Goal: Task Accomplishment & Management: Manage account settings

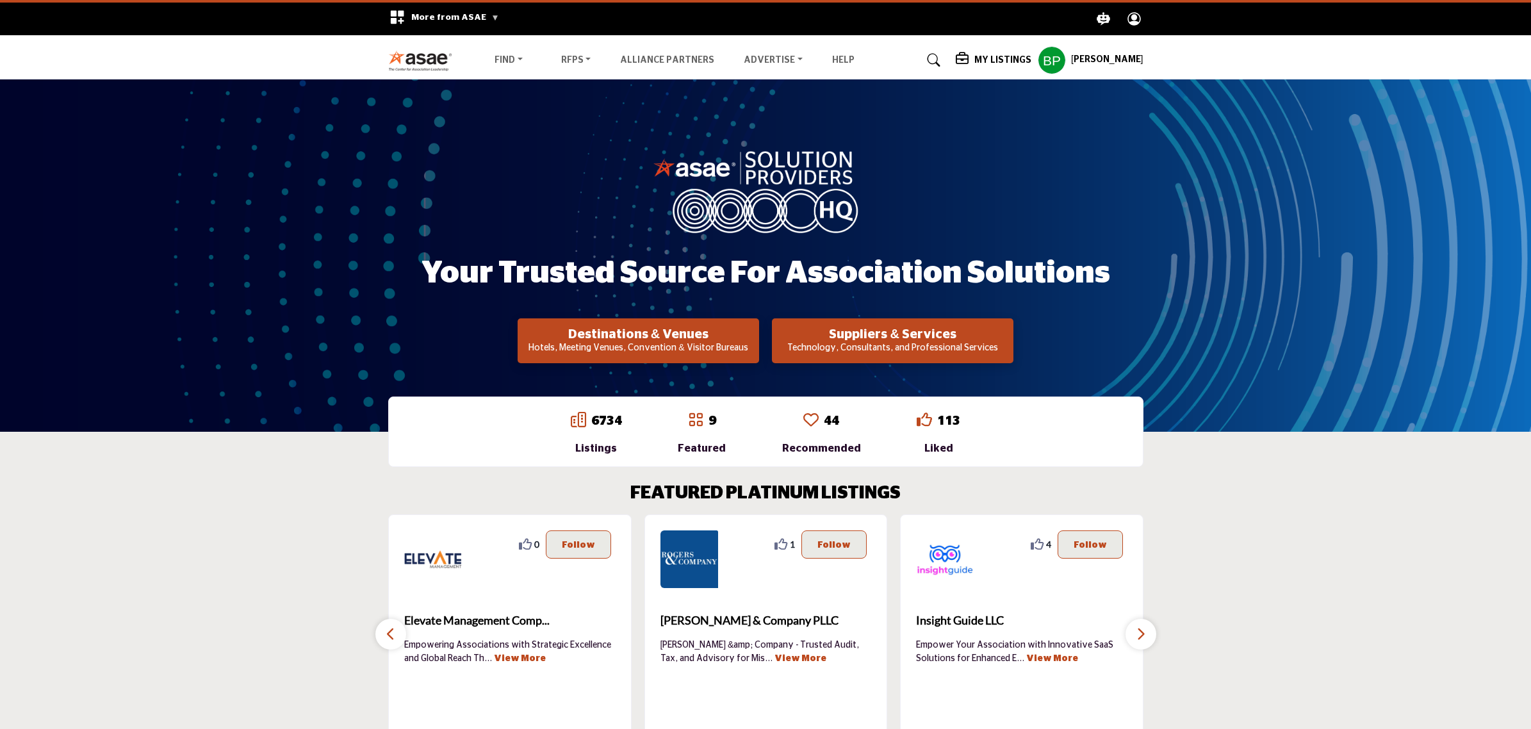
click at [971, 55] on icon at bounding box center [963, 59] width 15 height 13
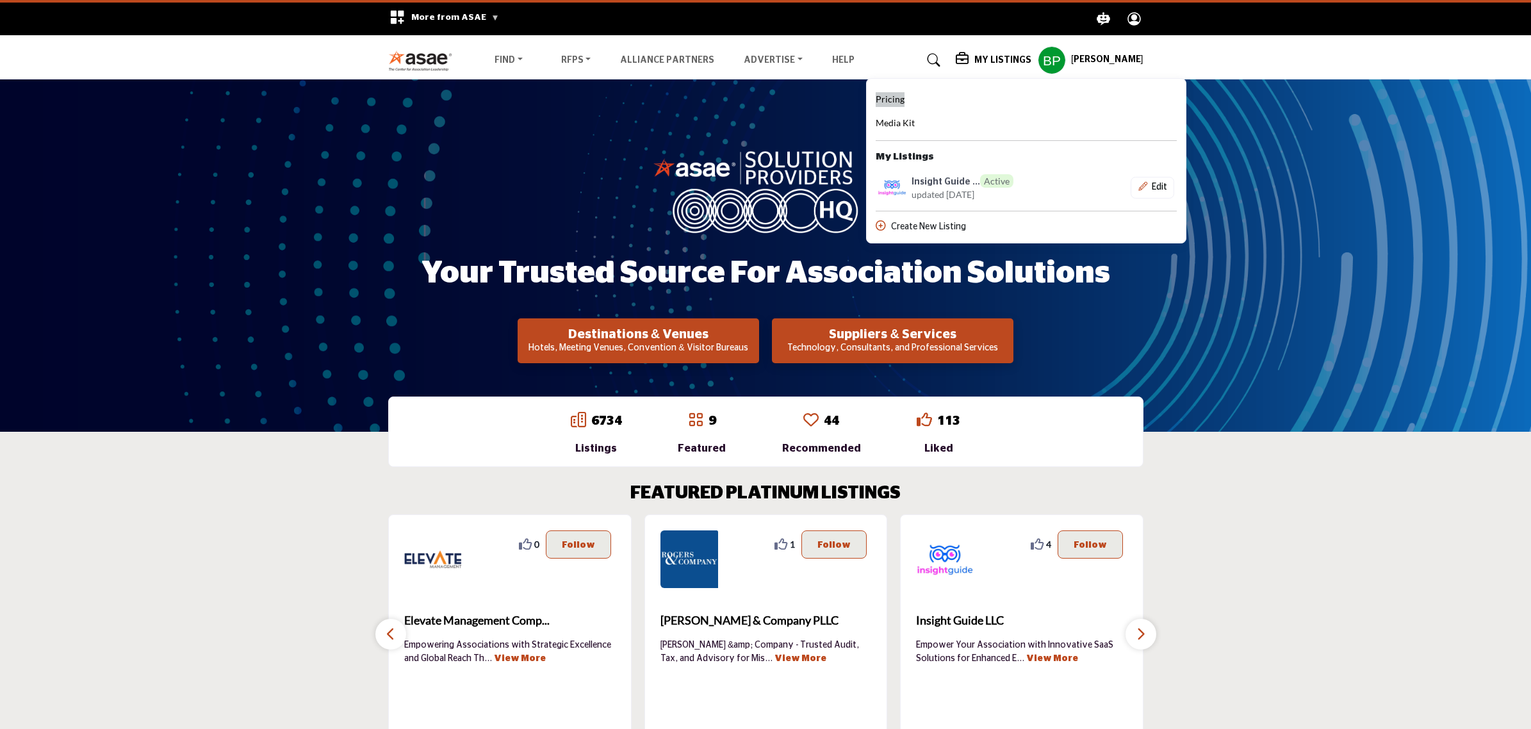
click at [904, 97] on span "Pricing" at bounding box center [890, 99] width 29 height 11
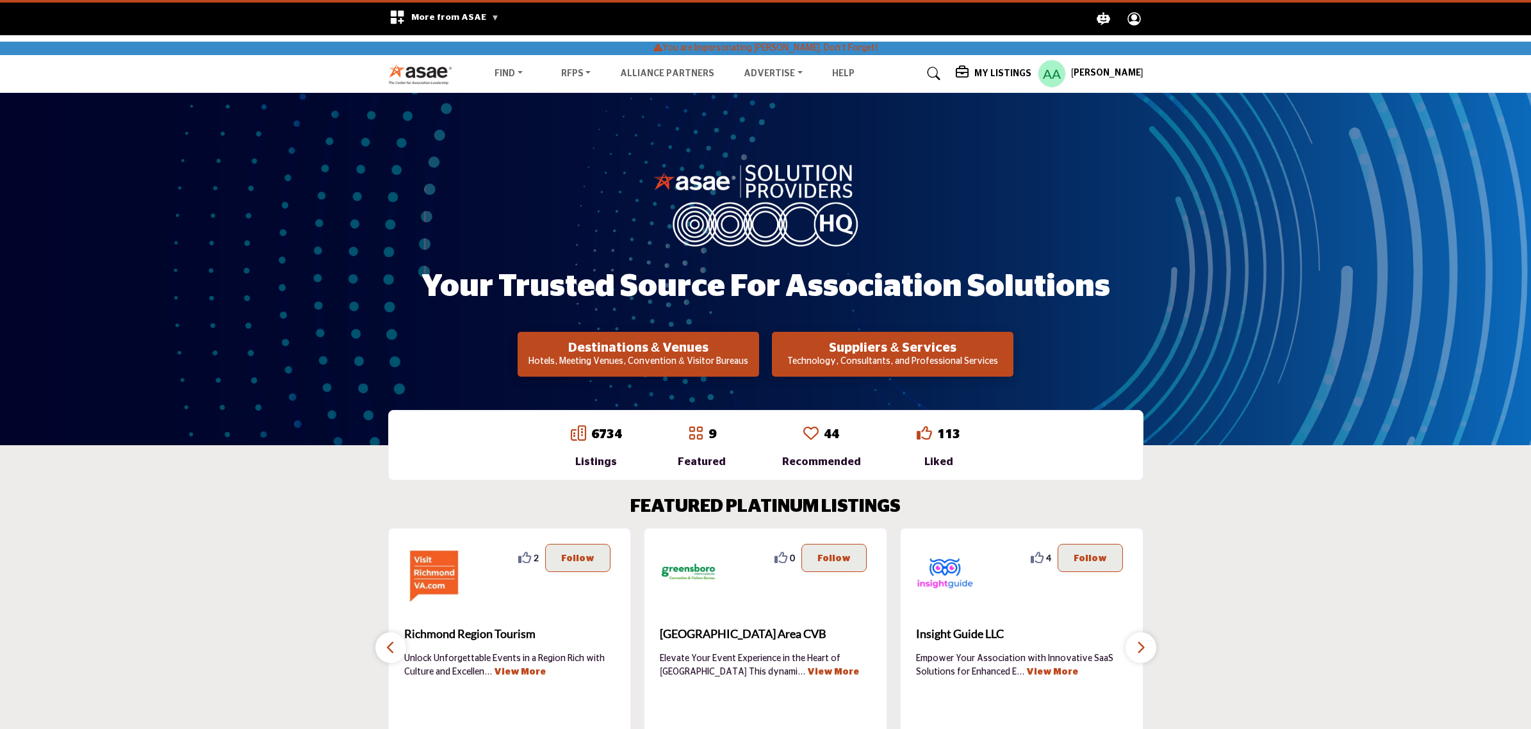
click at [1006, 78] on h5 "My Listings" at bounding box center [1002, 74] width 57 height 12
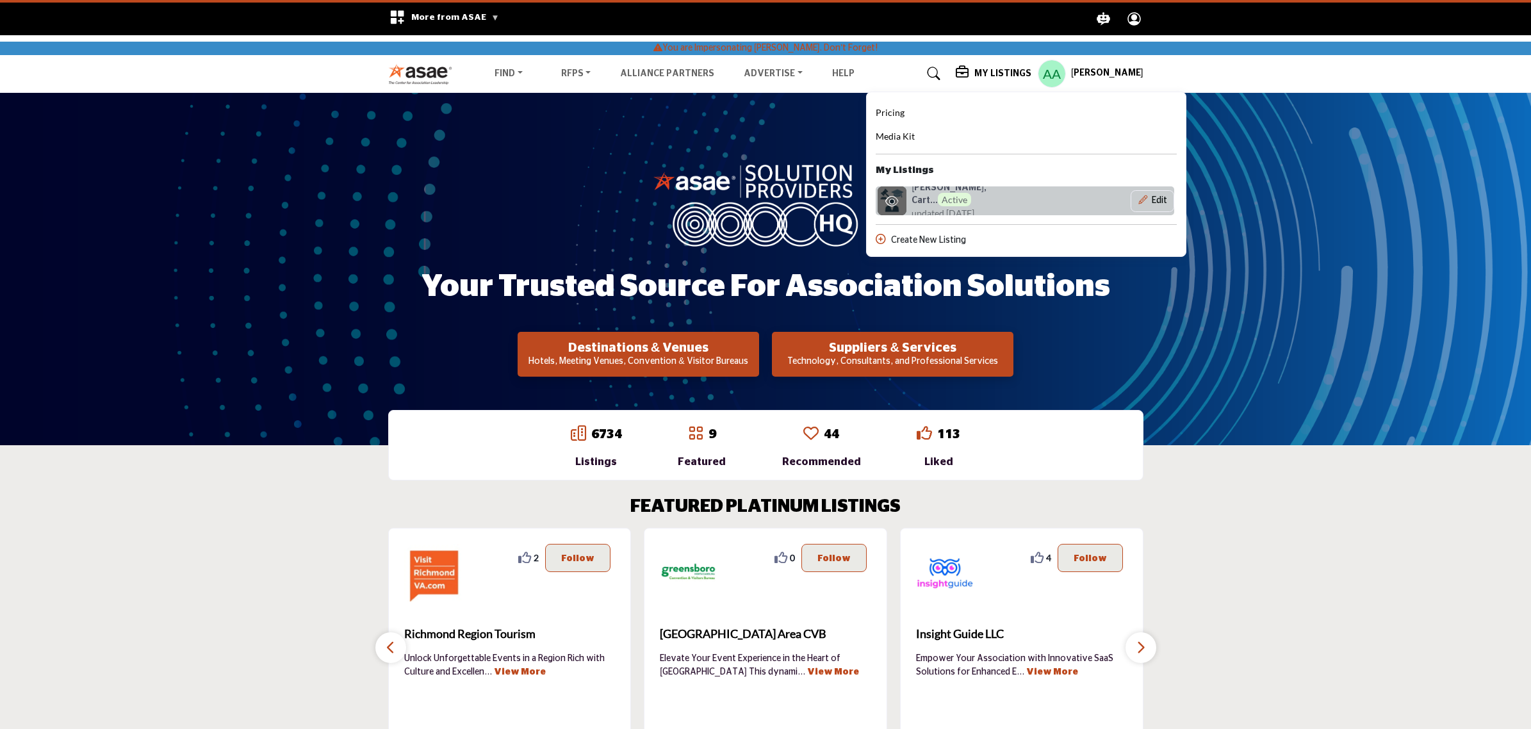
click at [949, 188] on h6 "[PERSON_NAME], Cart... Active" at bounding box center [973, 195] width 124 height 24
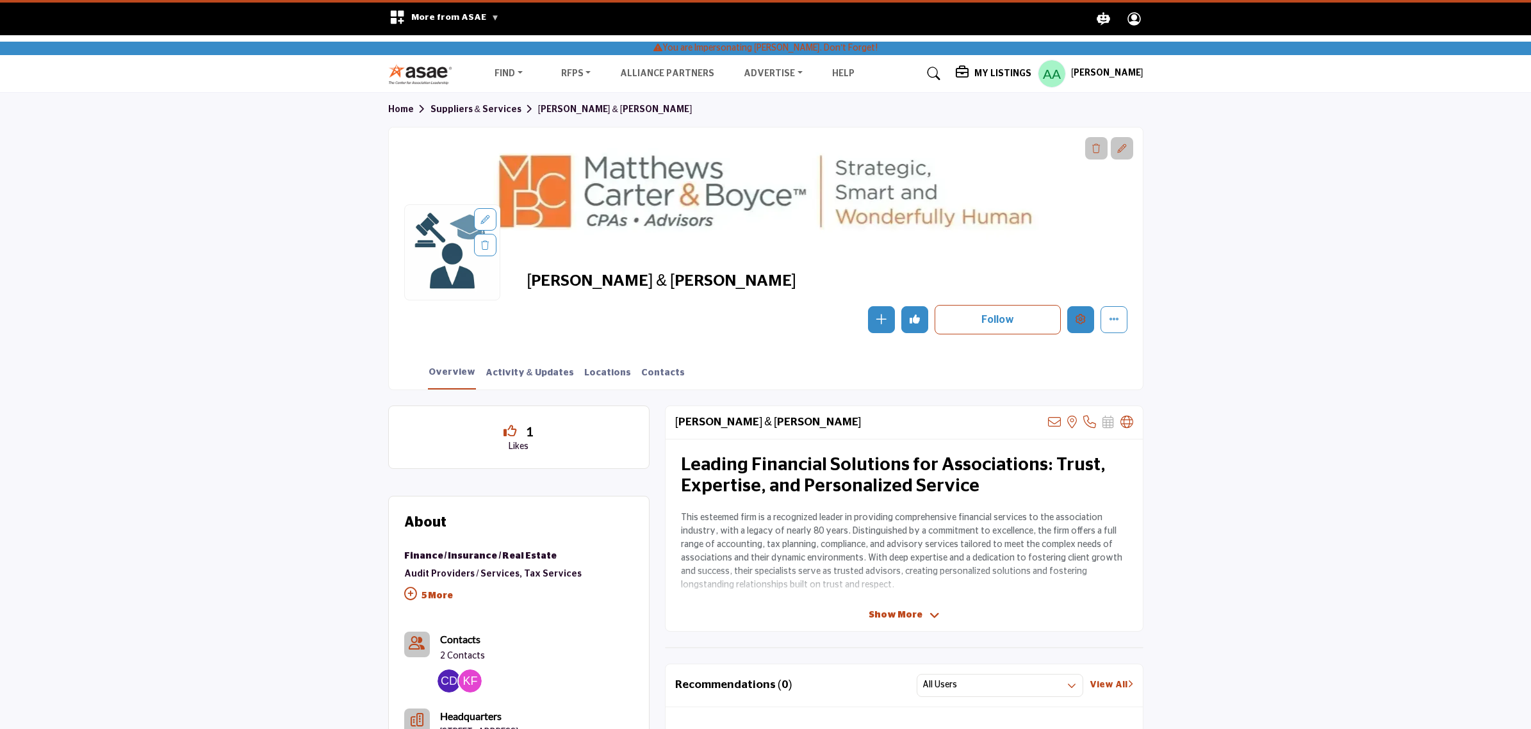
click at [1083, 317] on icon "Edit company" at bounding box center [1080, 319] width 10 height 10
click at [1082, 314] on button "Edit company" at bounding box center [1080, 319] width 27 height 27
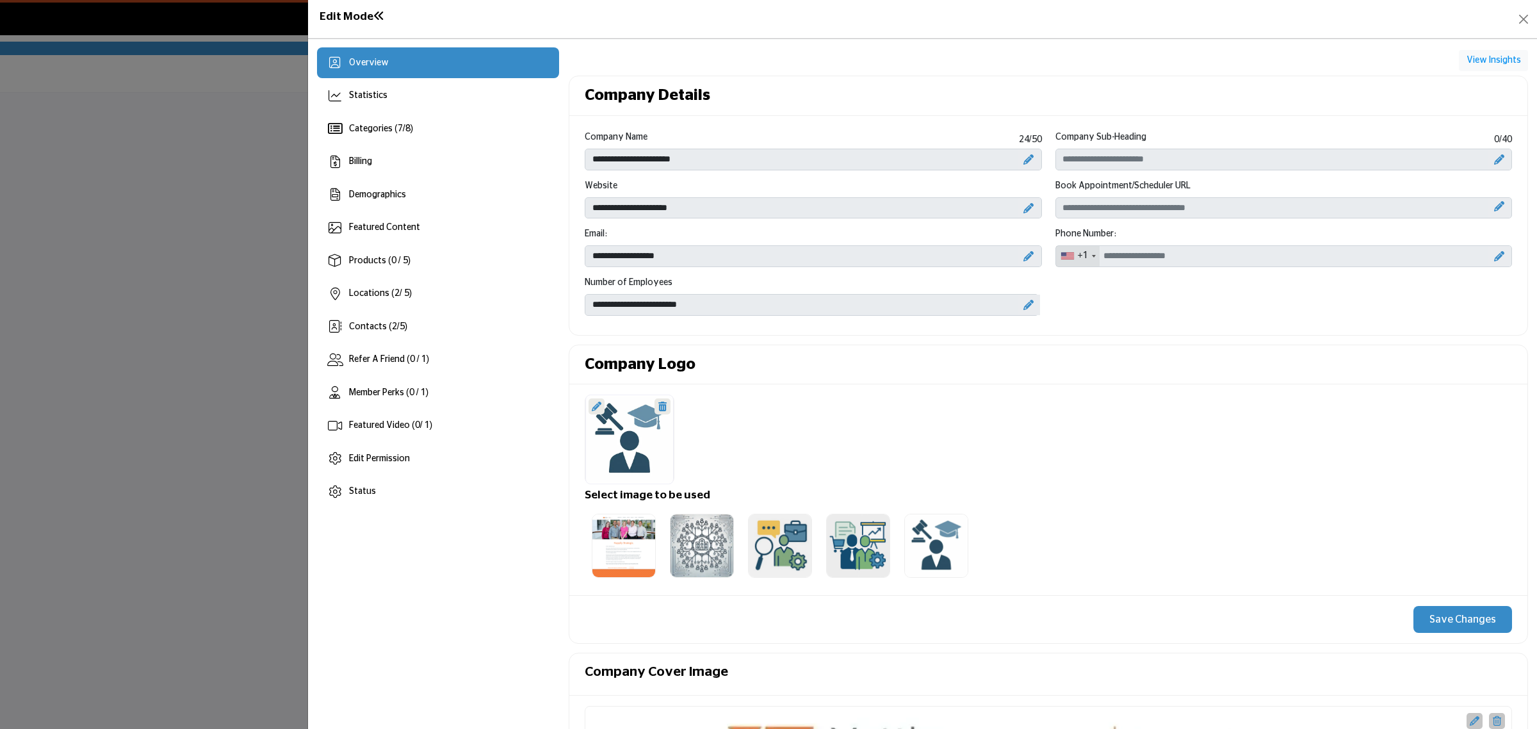
click at [1079, 317] on div "**********" at bounding box center [1048, 227] width 941 height 193
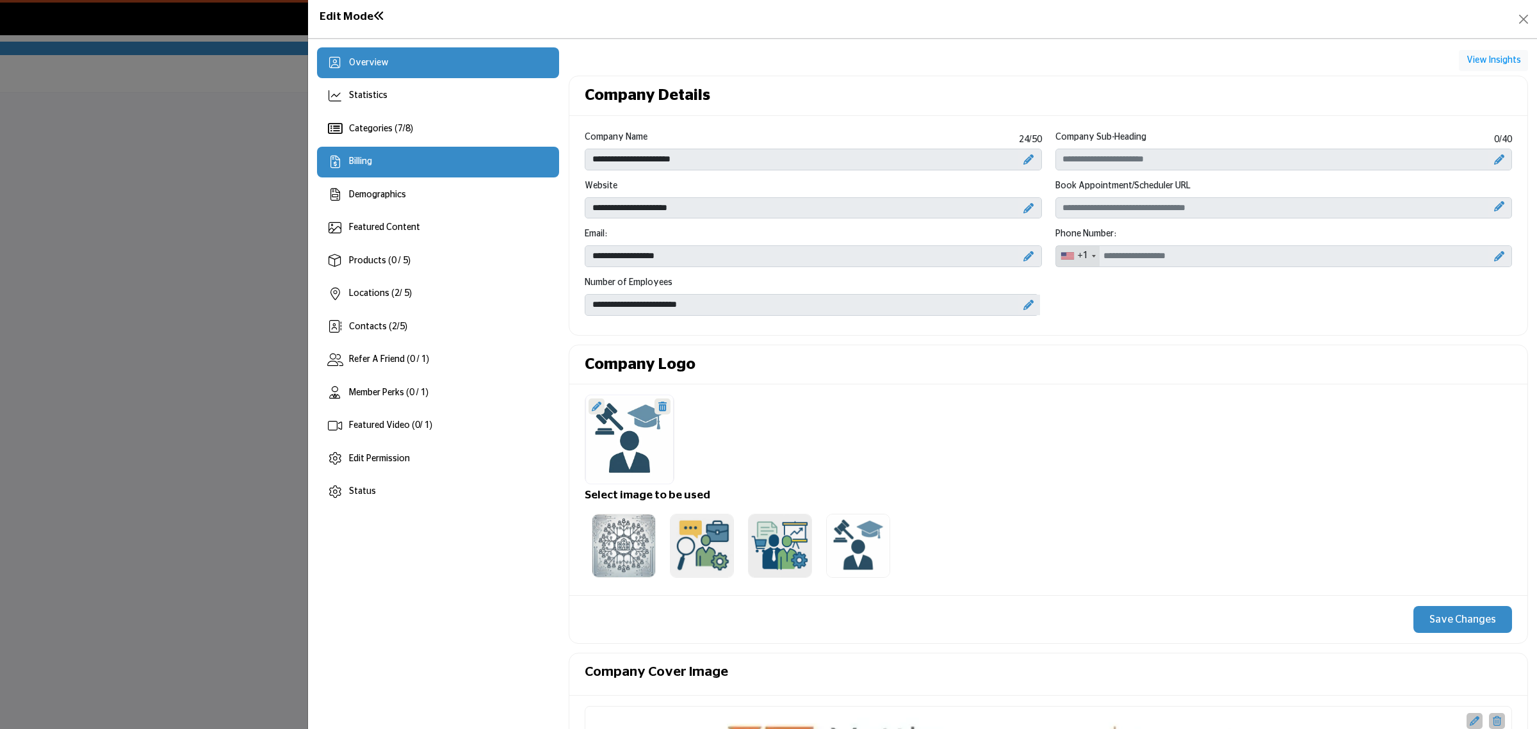
click at [418, 158] on div "Billing" at bounding box center [438, 162] width 242 height 31
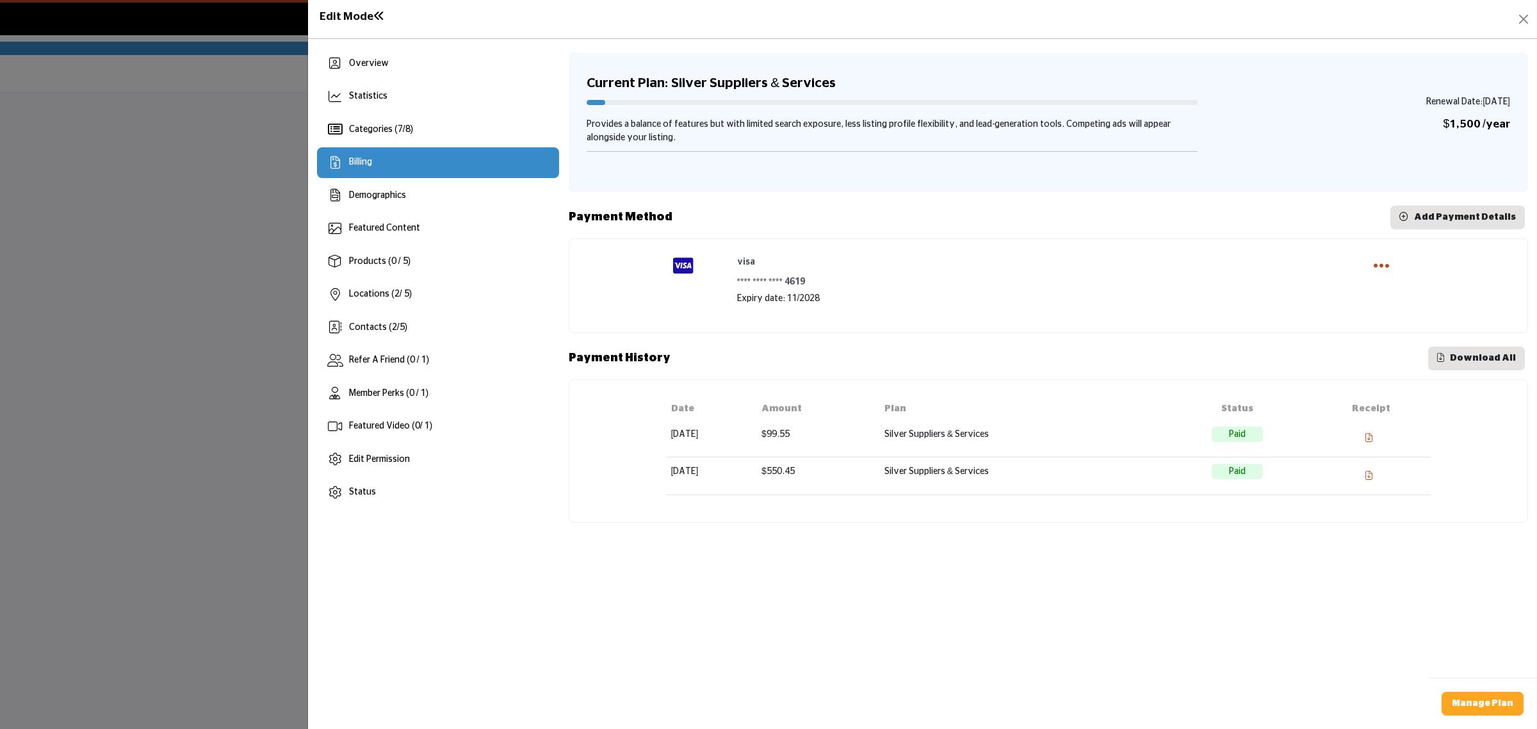
click at [1449, 123] on span "$1,500" at bounding box center [1462, 124] width 38 height 12
click at [747, 97] on div at bounding box center [892, 106] width 624 height 22
click at [744, 97] on div at bounding box center [892, 106] width 624 height 22
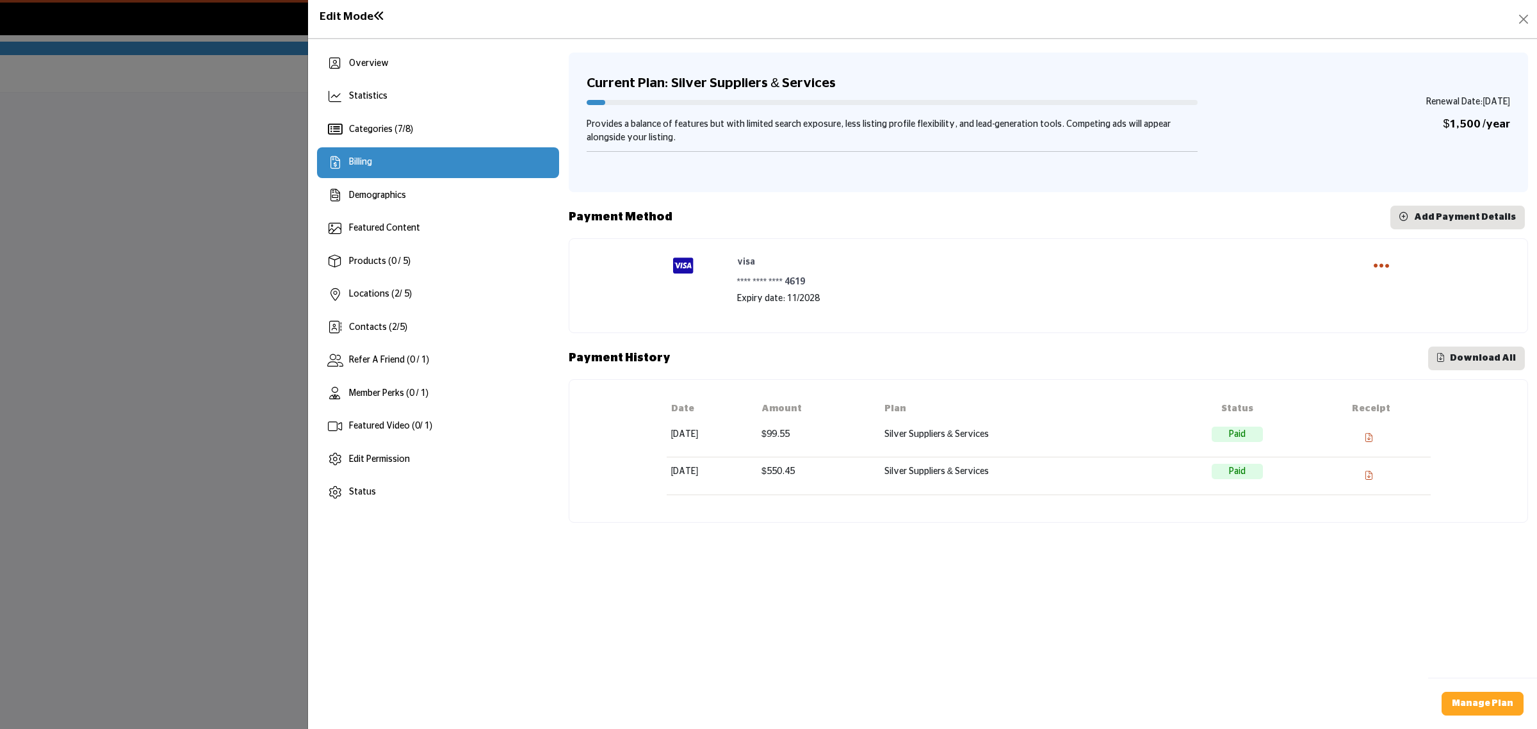
click at [754, 85] on h4 "Current Plan: Silver Suppliers & Services" at bounding box center [1049, 83] width 924 height 16
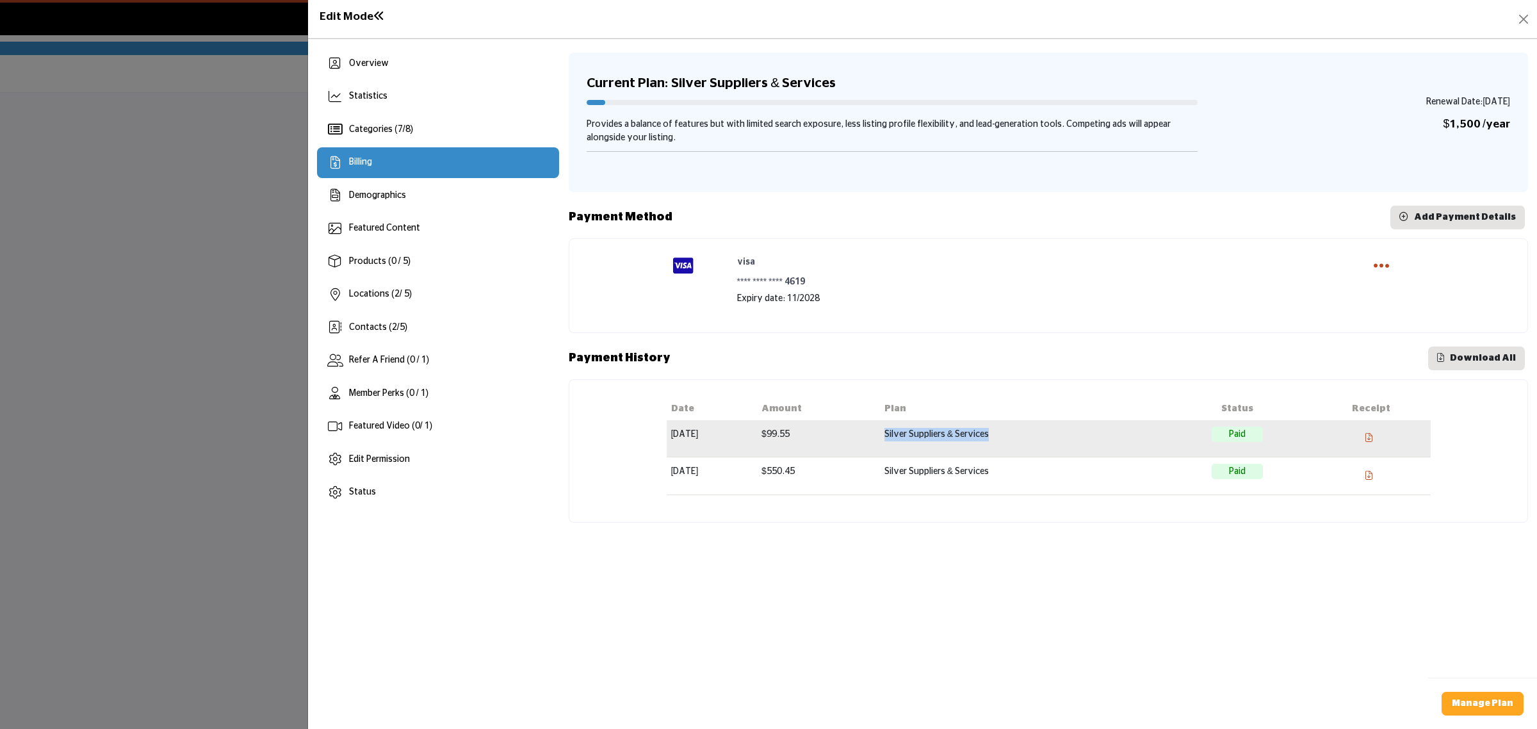
drag, startPoint x: 1042, startPoint y: 440, endPoint x: 902, endPoint y: 430, distance: 140.6
click at [902, 430] on tr "Aug 06, 2025 $99.55 Silver Suppliers & Services Paid" at bounding box center [1049, 438] width 764 height 37
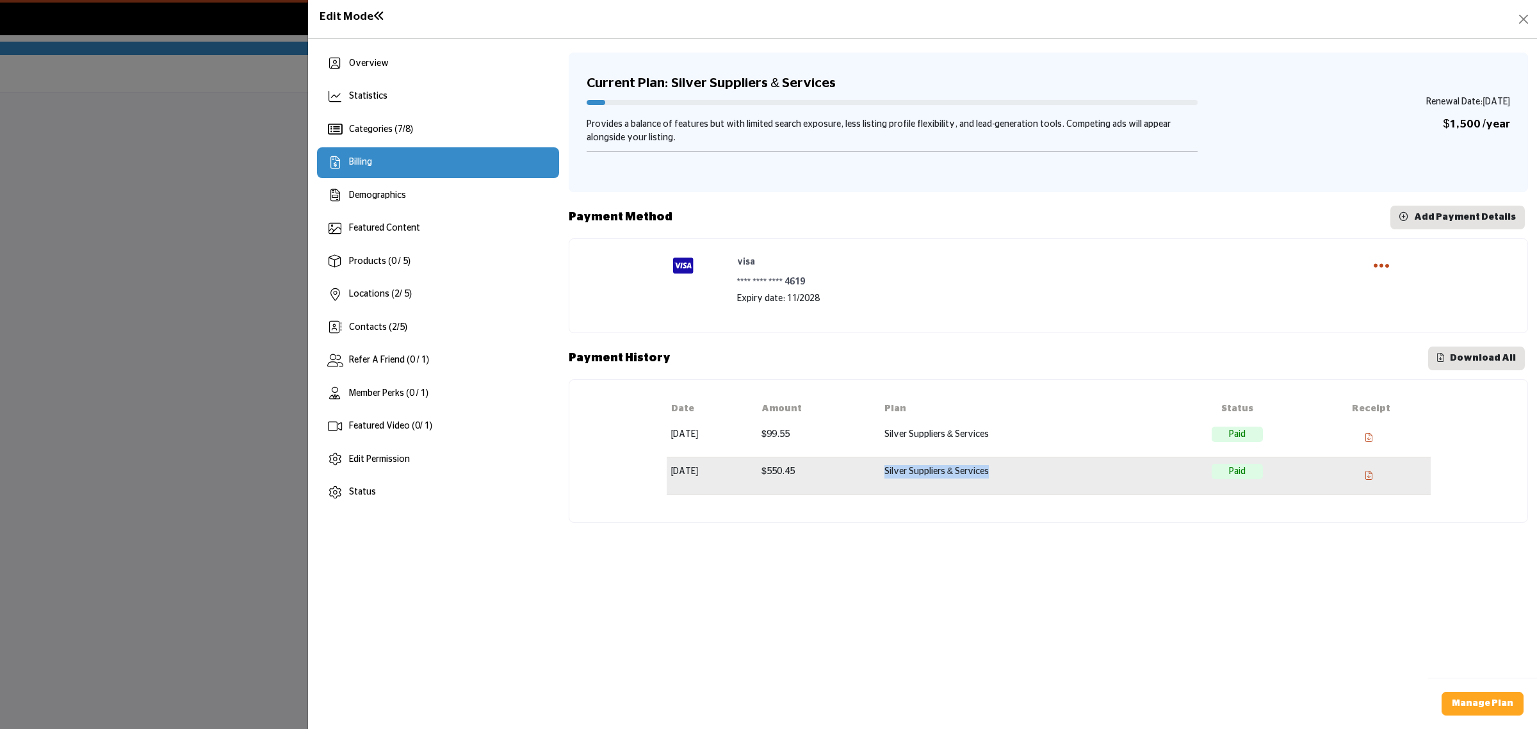
drag, startPoint x: 1045, startPoint y: 475, endPoint x: 913, endPoint y: 473, distance: 132.0
click at [913, 473] on tr "Aug 06, 2025 $550.45 Silver Suppliers & Services Paid" at bounding box center [1049, 476] width 764 height 38
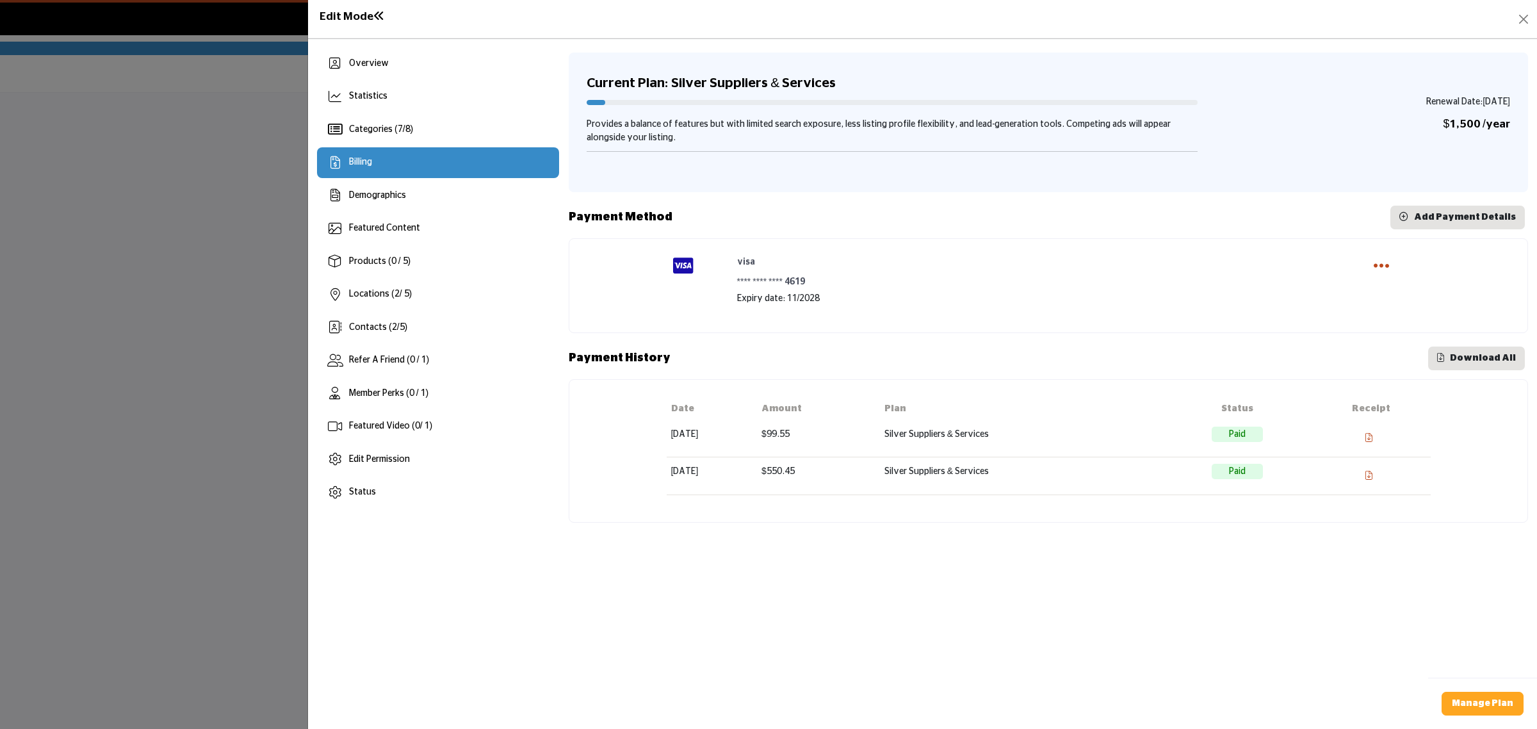
click at [993, 565] on div "Overview Statistics Categories ( 7 / 8 ) Billing Demographics 2 2" at bounding box center [922, 384] width 1229 height 690
click at [437, 247] on div "Products (0 / 5)" at bounding box center [438, 261] width 242 height 31
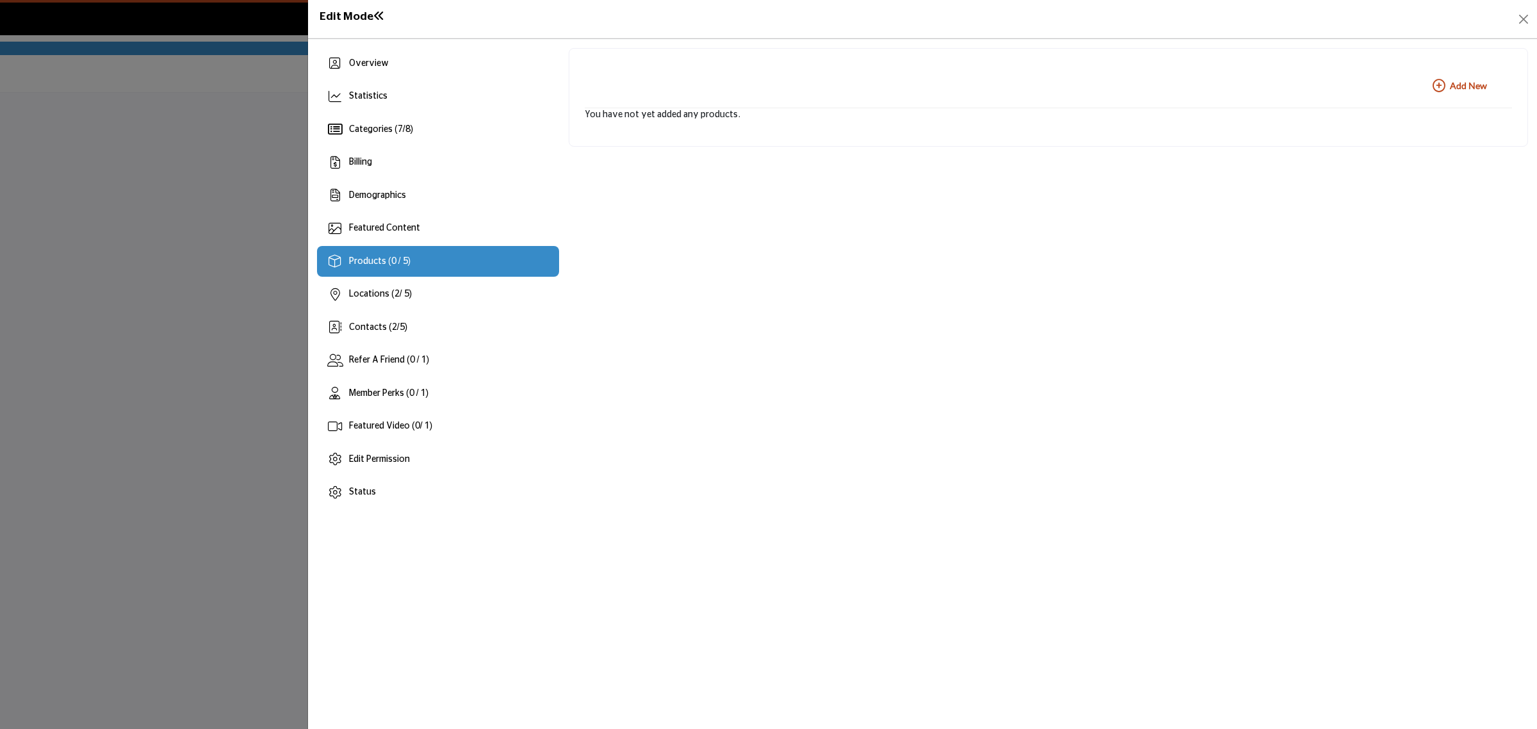
click at [410, 343] on div "Overview Statistics Categories ( 7 / 8 ) Billing 2 / 5)" at bounding box center [438, 278] width 242 height 460
click at [414, 322] on div "Contacts ( 2 / 5 )" at bounding box center [438, 327] width 242 height 31
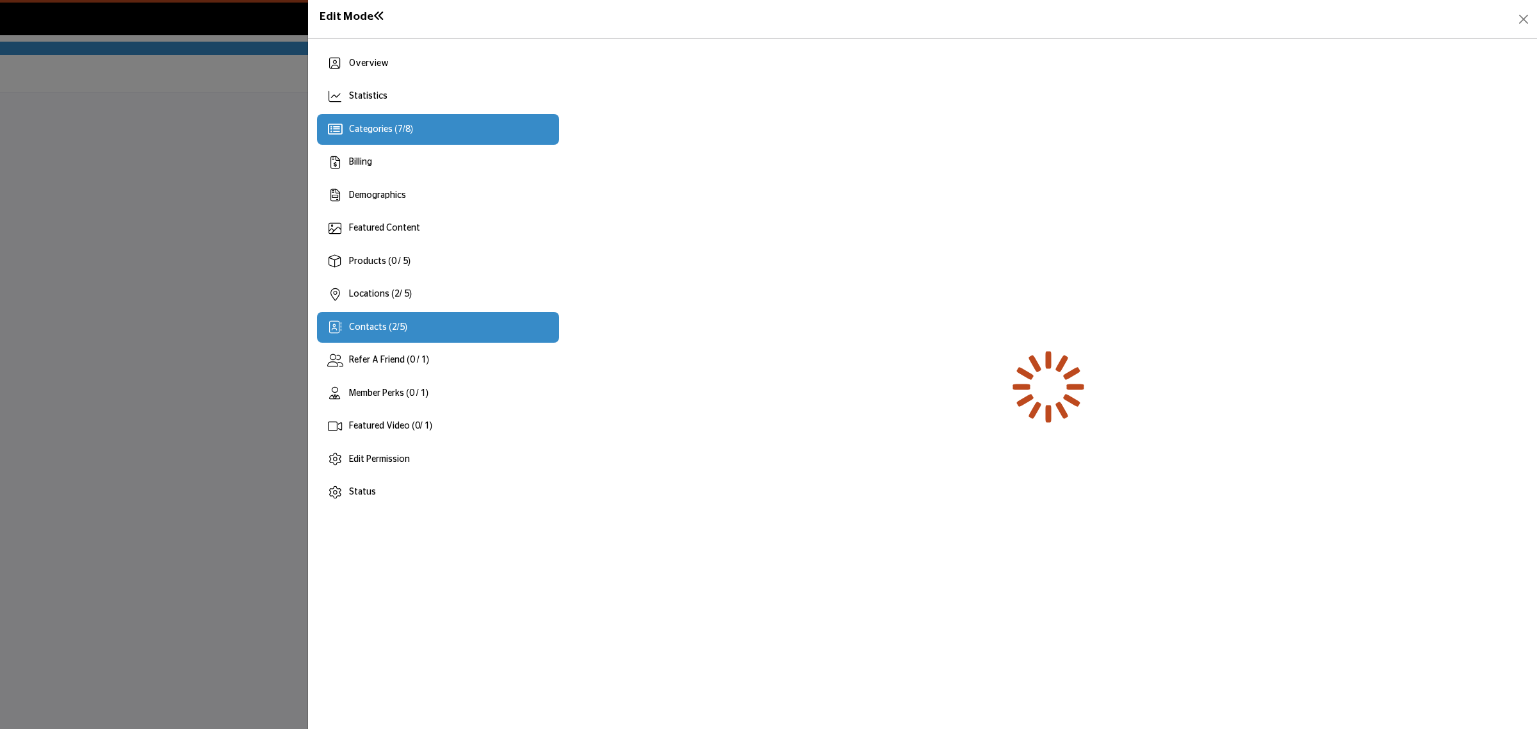
click at [427, 135] on div "Categories ( 7 / 8 )" at bounding box center [438, 129] width 242 height 31
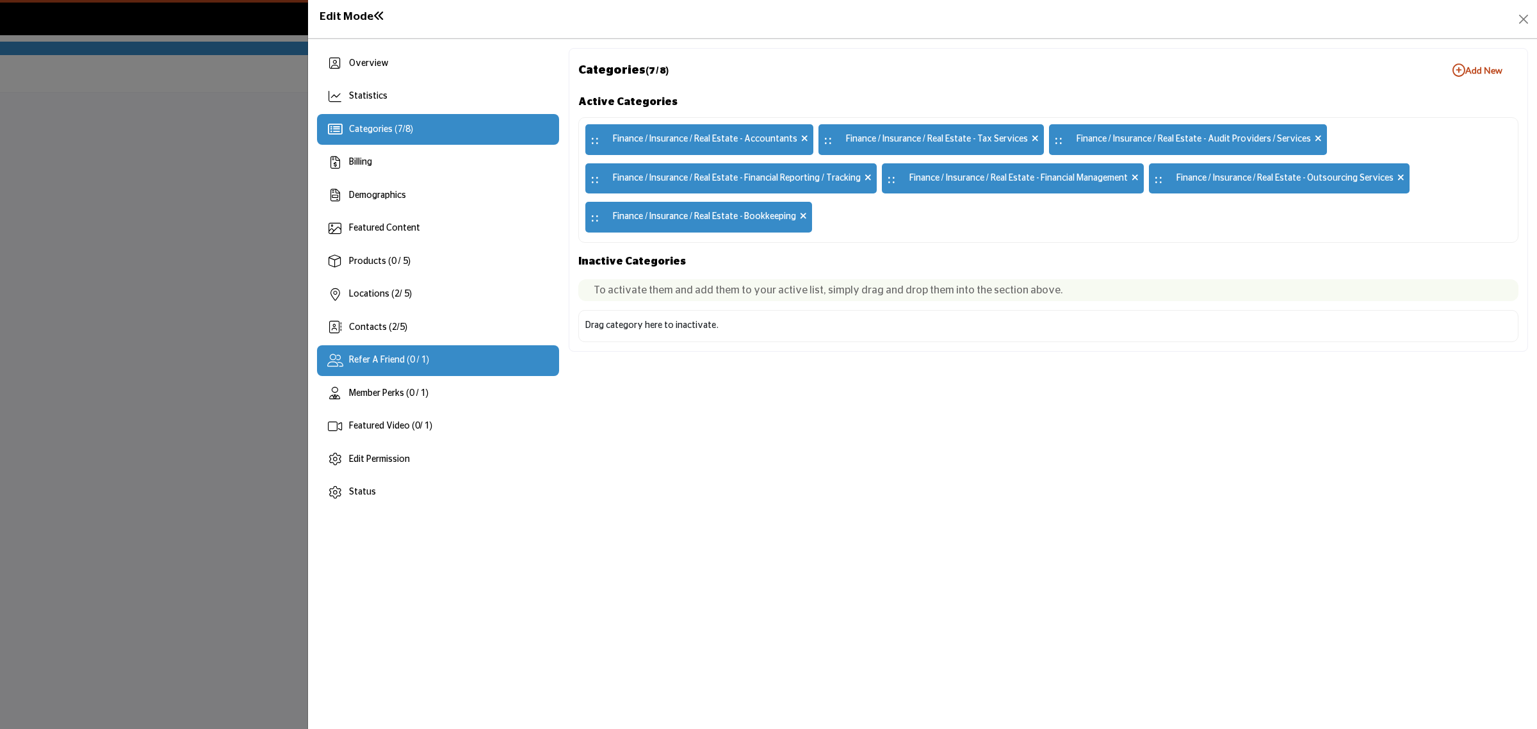
click at [392, 346] on div "Refer A Friend (0 / 1)" at bounding box center [438, 360] width 242 height 31
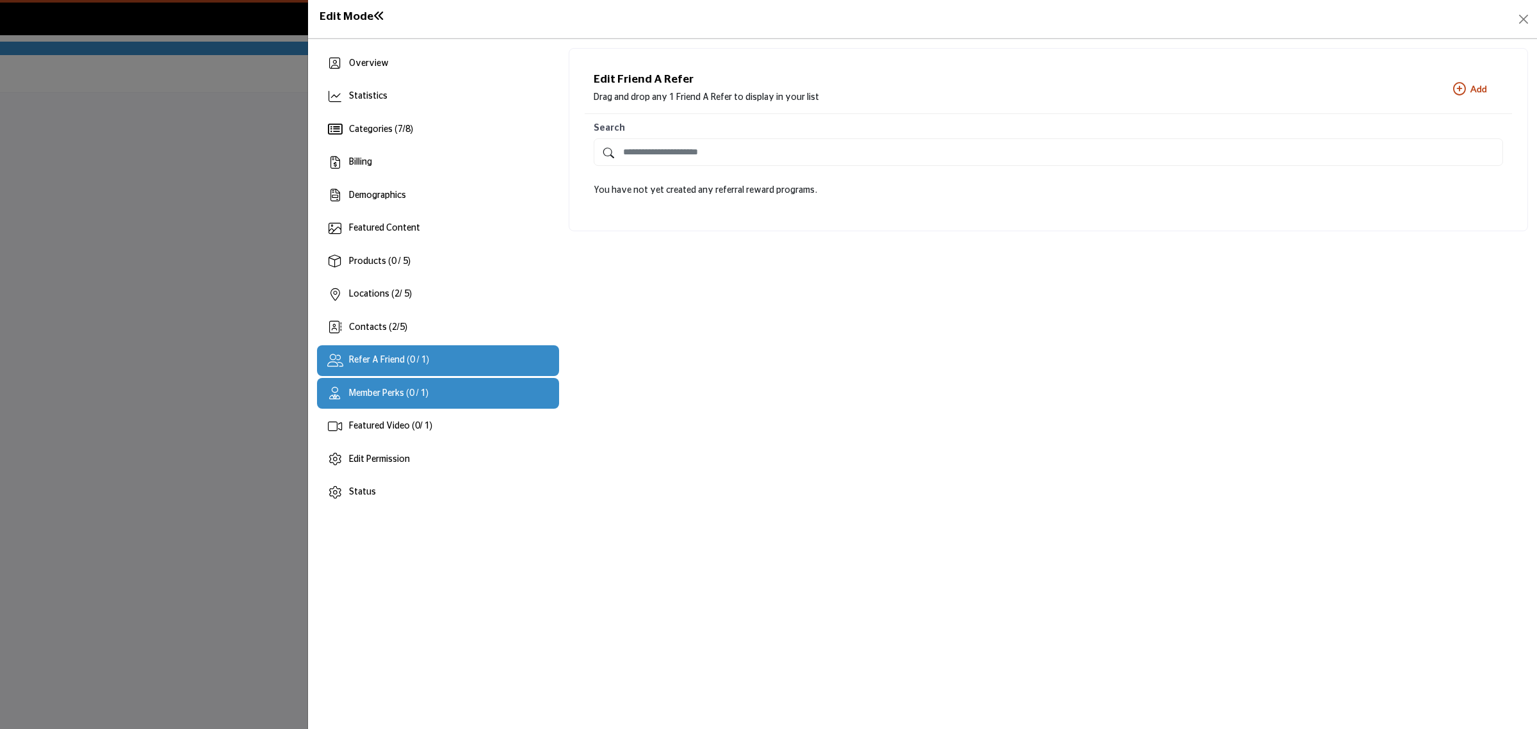
click at [415, 397] on span "Member Perks (0 / 1)" at bounding box center [388, 393] width 79 height 9
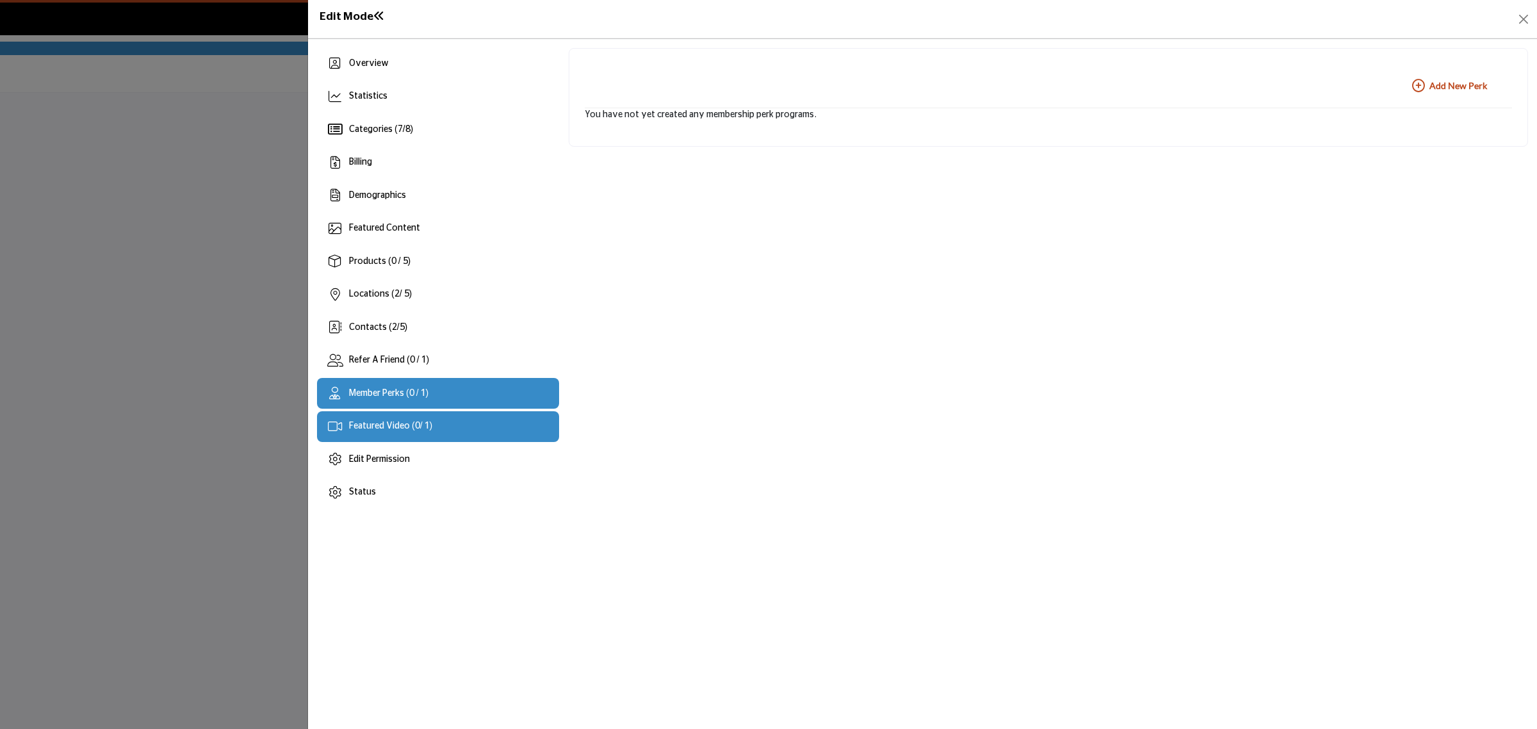
click at [404, 434] on div "Featured Video ( 0 / 1)" at bounding box center [438, 426] width 242 height 31
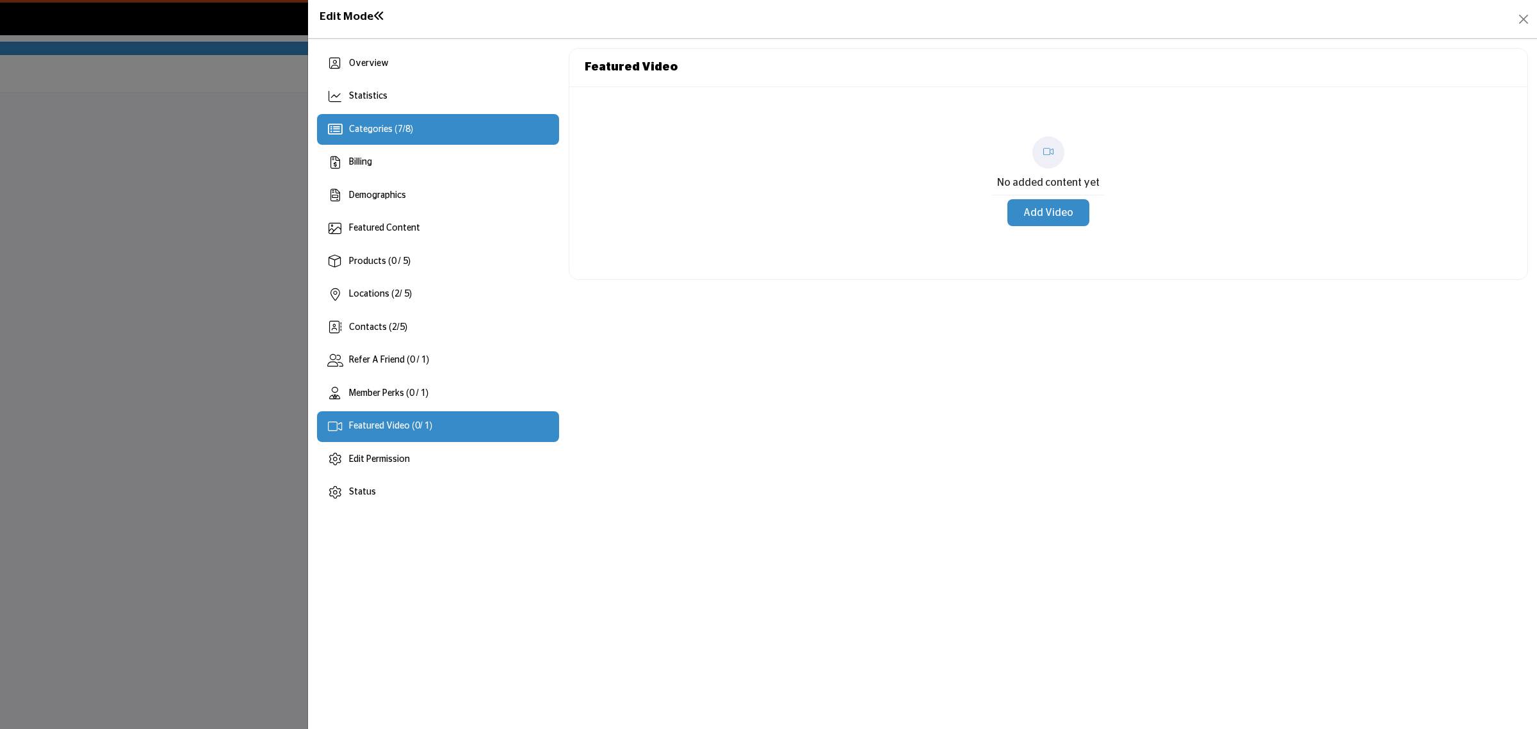
click at [398, 139] on div "Categories ( 7 / 8 )" at bounding box center [438, 129] width 242 height 31
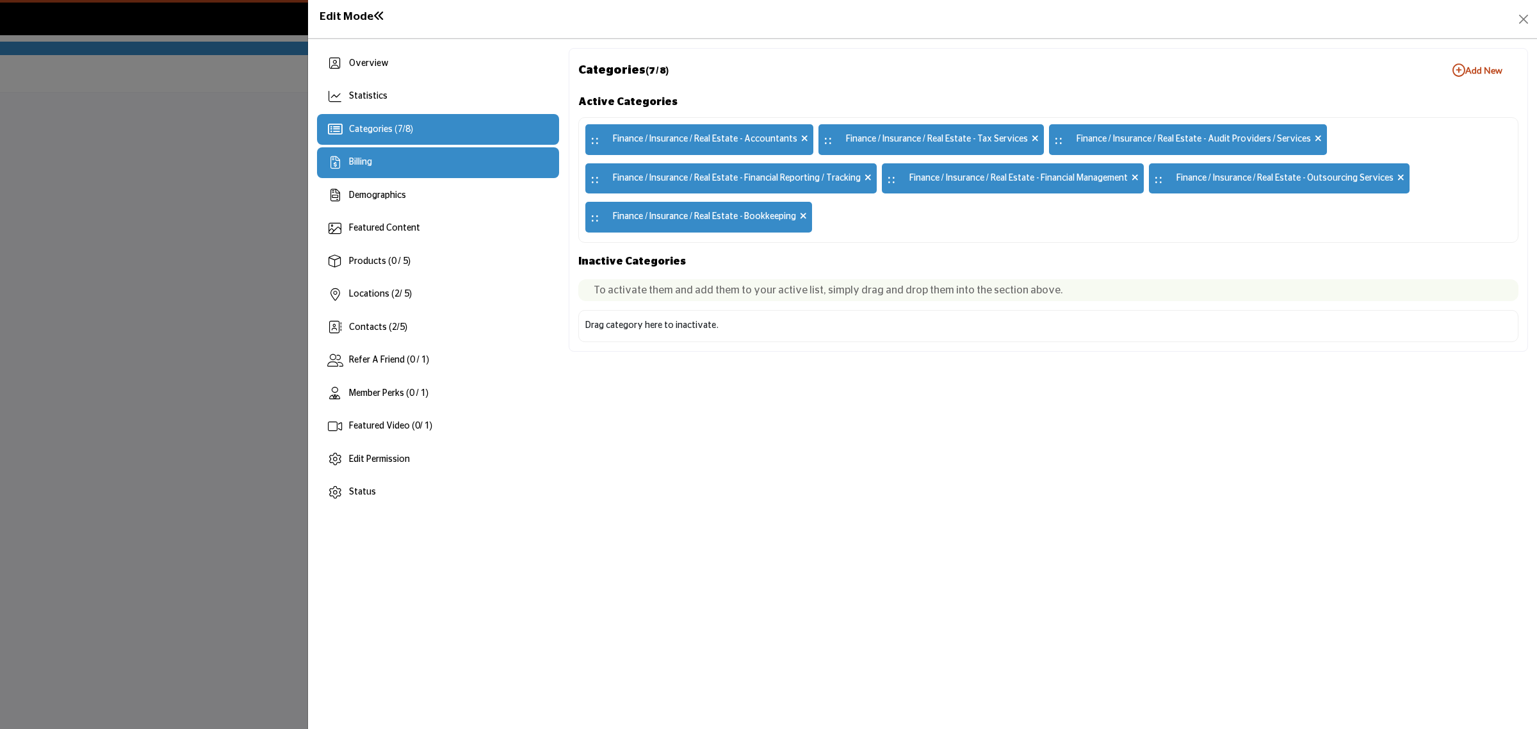
click at [378, 162] on div "Billing" at bounding box center [438, 162] width 242 height 31
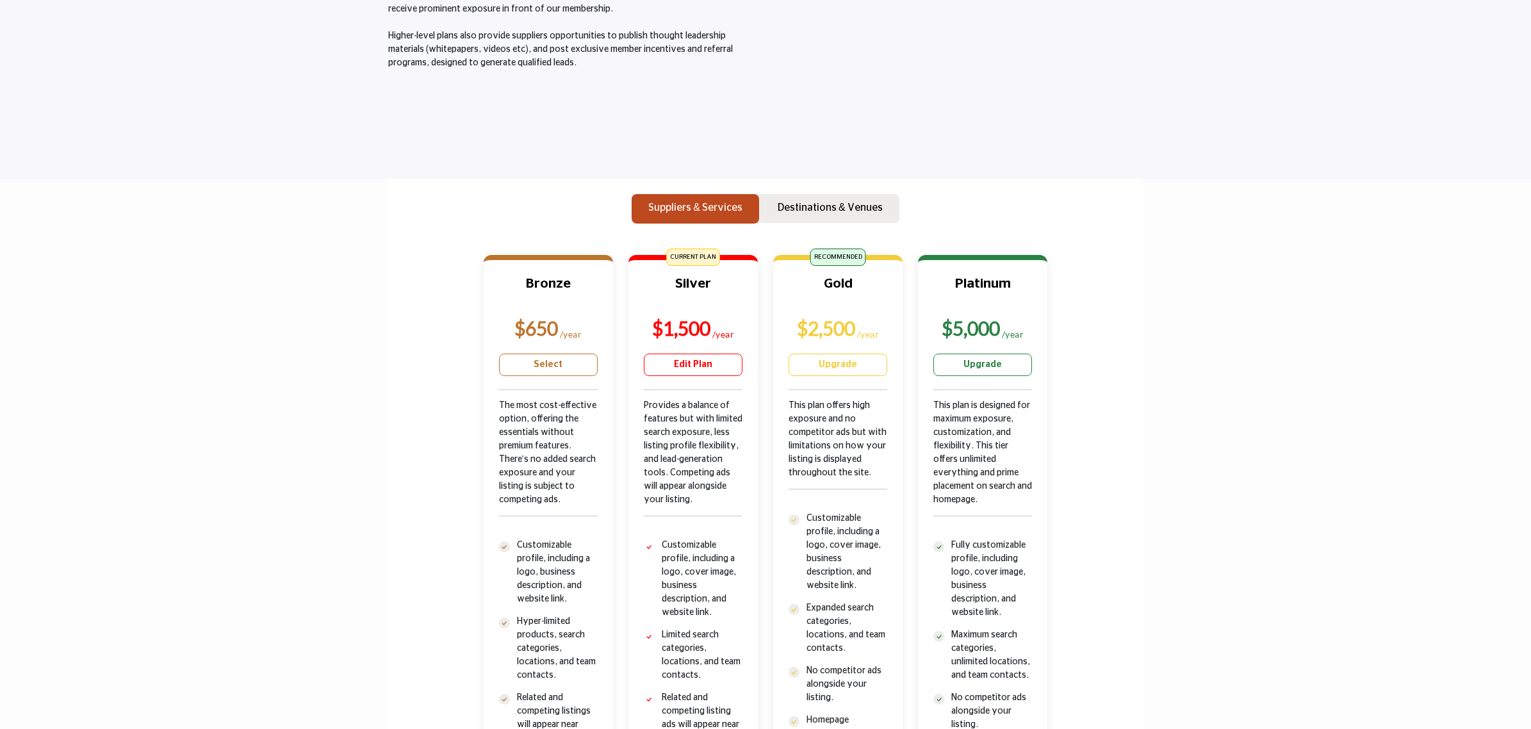
scroll to position [320, 0]
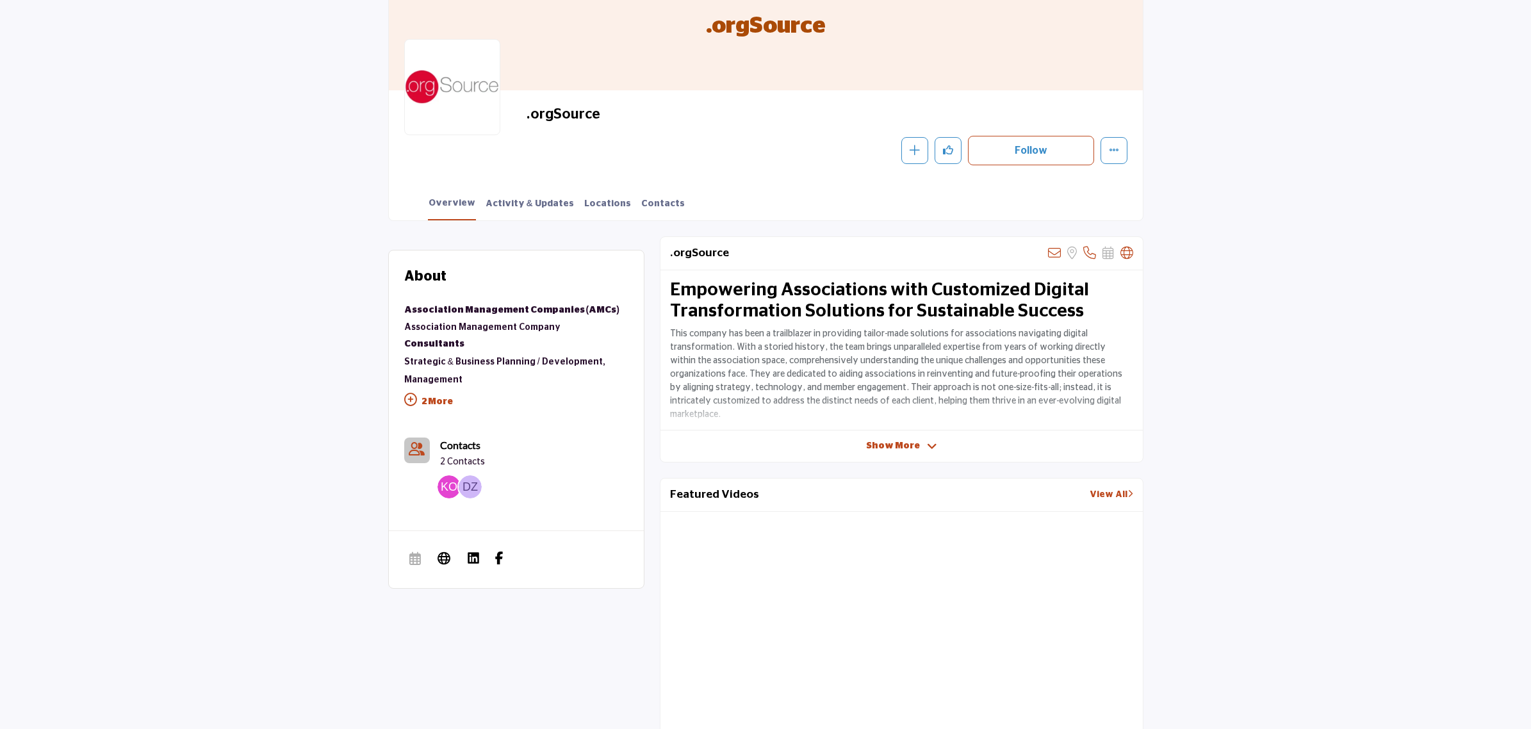
scroll to position [160, 0]
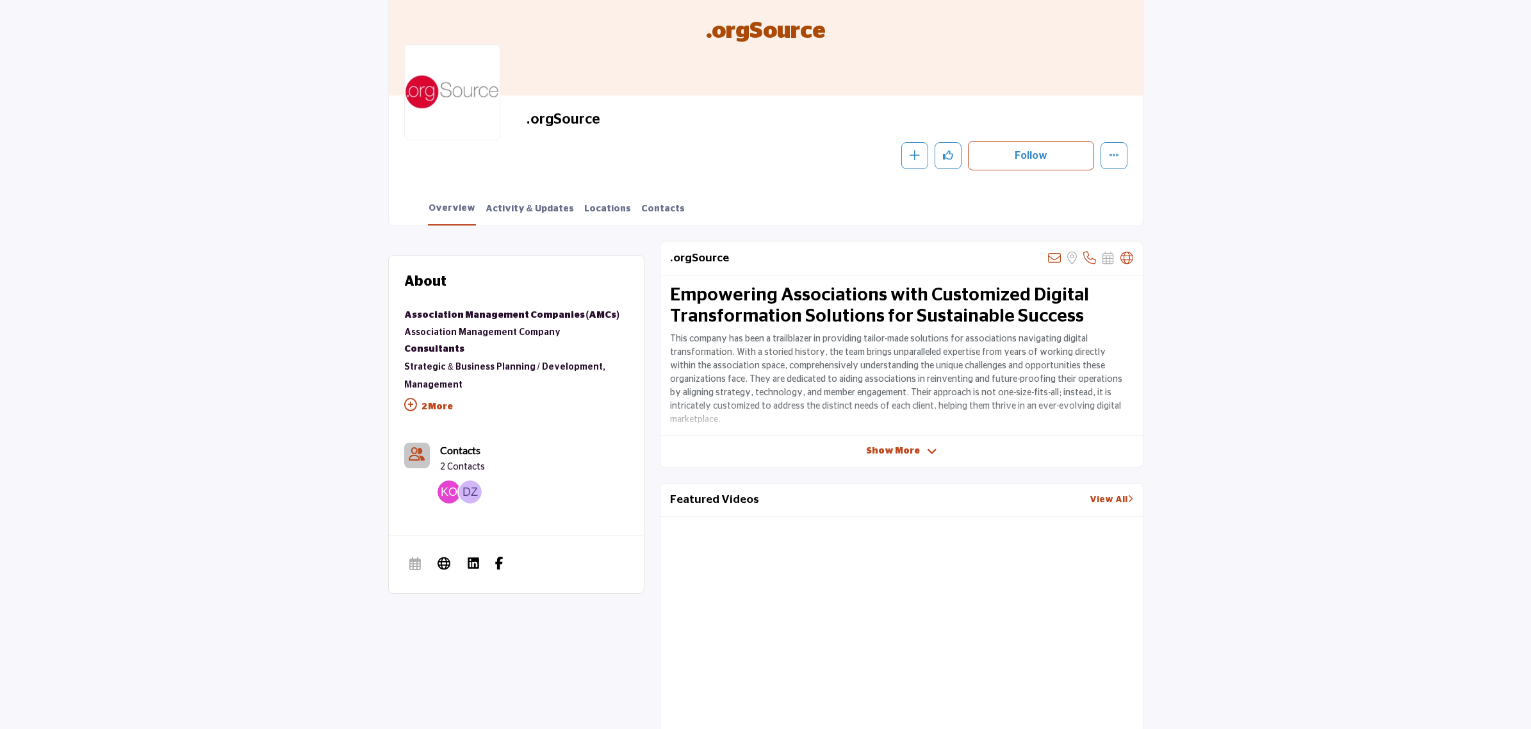
click at [872, 455] on span "Show More" at bounding box center [893, 450] width 54 height 13
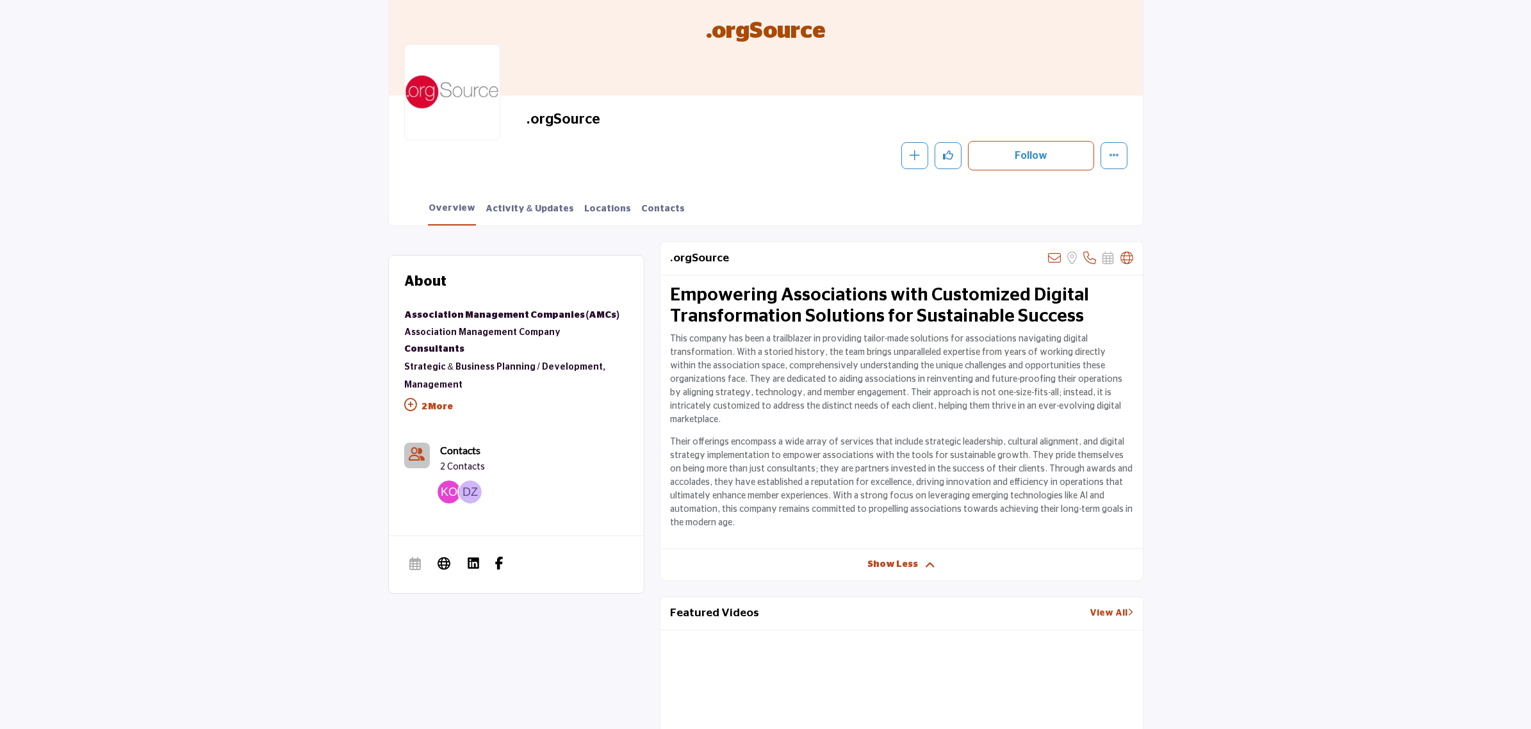
scroll to position [0, 0]
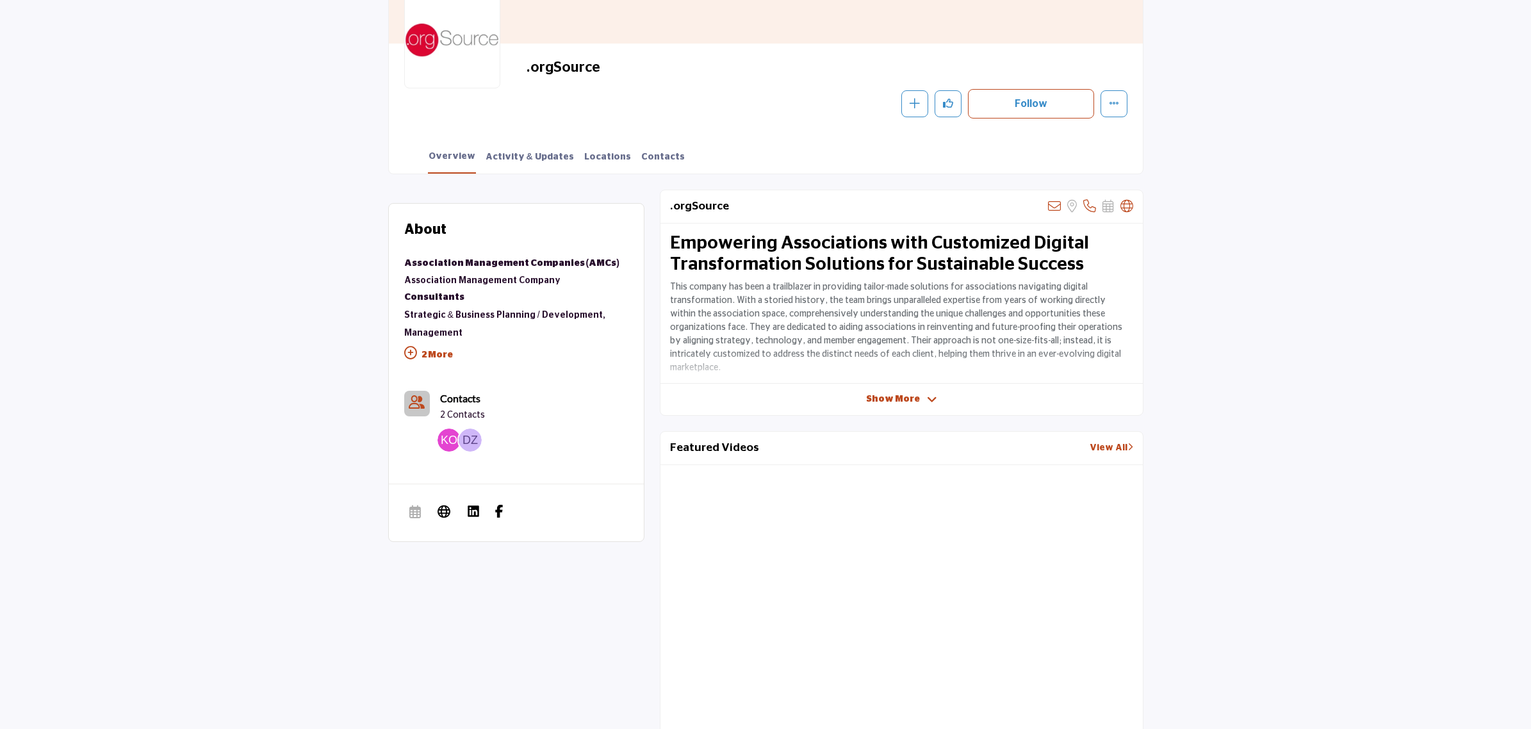
scroll to position [480, 0]
